Goal: Transaction & Acquisition: Subscribe to service/newsletter

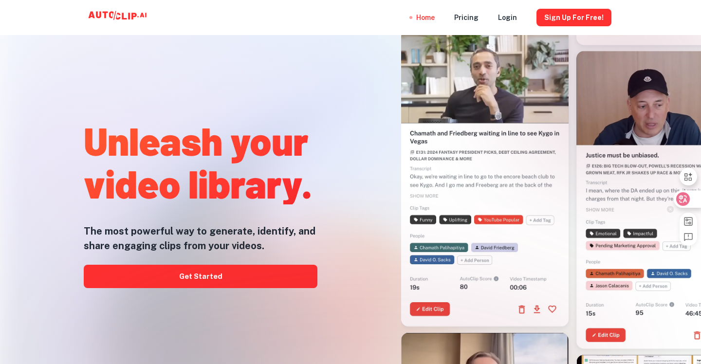
click at [688, 196] on icon at bounding box center [684, 199] width 14 height 14
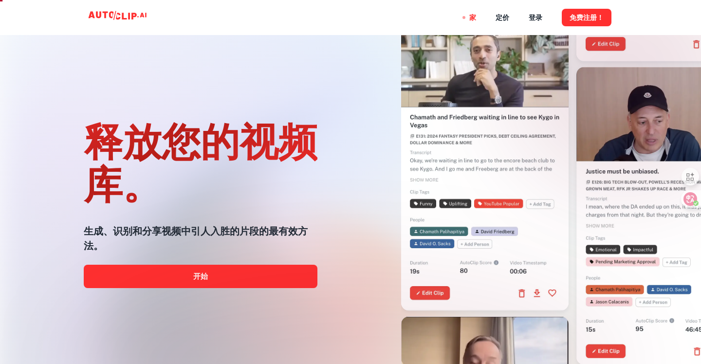
scroll to position [0, 0]
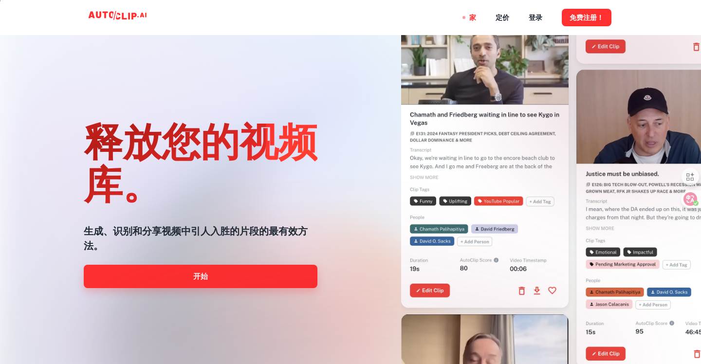
click at [266, 269] on link "开始" at bounding box center [201, 276] width 234 height 23
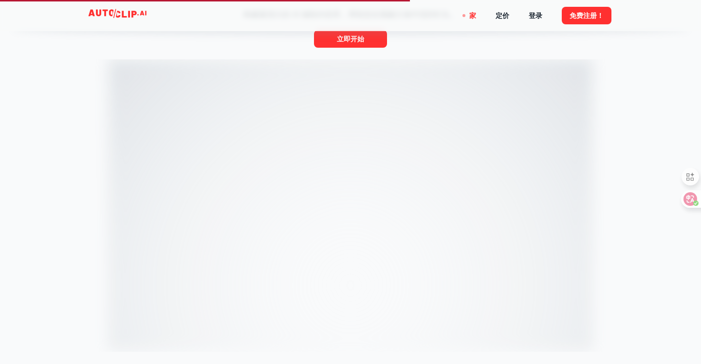
scroll to position [0, 0]
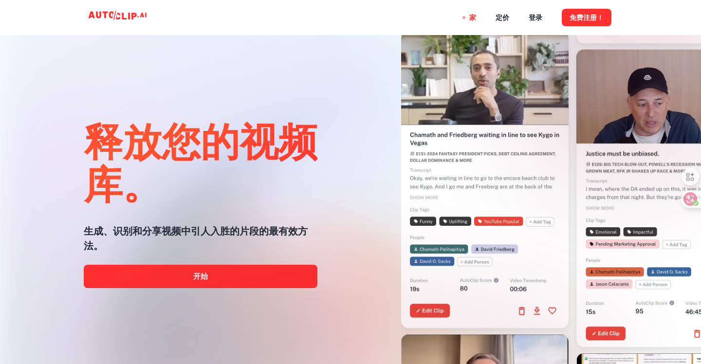
click at [632, 18] on div "家 定价 登录 免费注册！" at bounding box center [350, 17] width 584 height 35
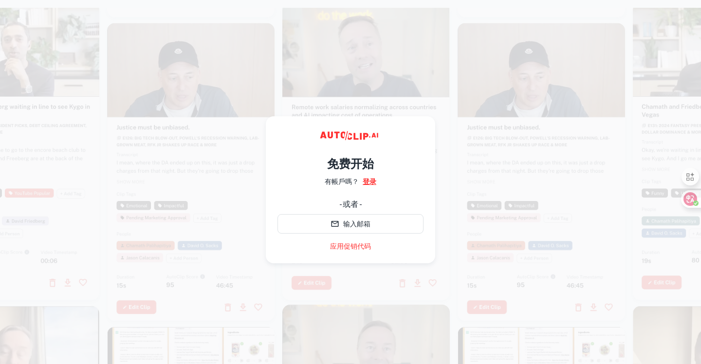
click at [368, 180] on font "登录" at bounding box center [370, 182] width 14 height 8
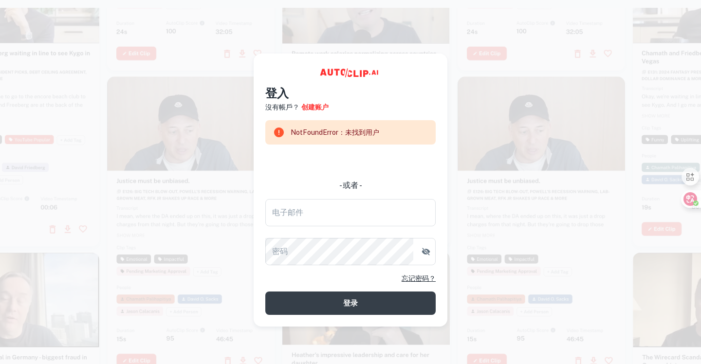
click at [325, 114] on div "登入 沒有帳戶？ 创建账户 NotFoundError：未找到用户 - 或者 - 电子邮件 电子邮件 密码 密码 忘记密码？ 登录" at bounding box center [350, 199] width 170 height 231
click at [323, 111] on link "创建账户" at bounding box center [314, 107] width 27 height 11
